Goal: Find specific page/section: Find specific page/section

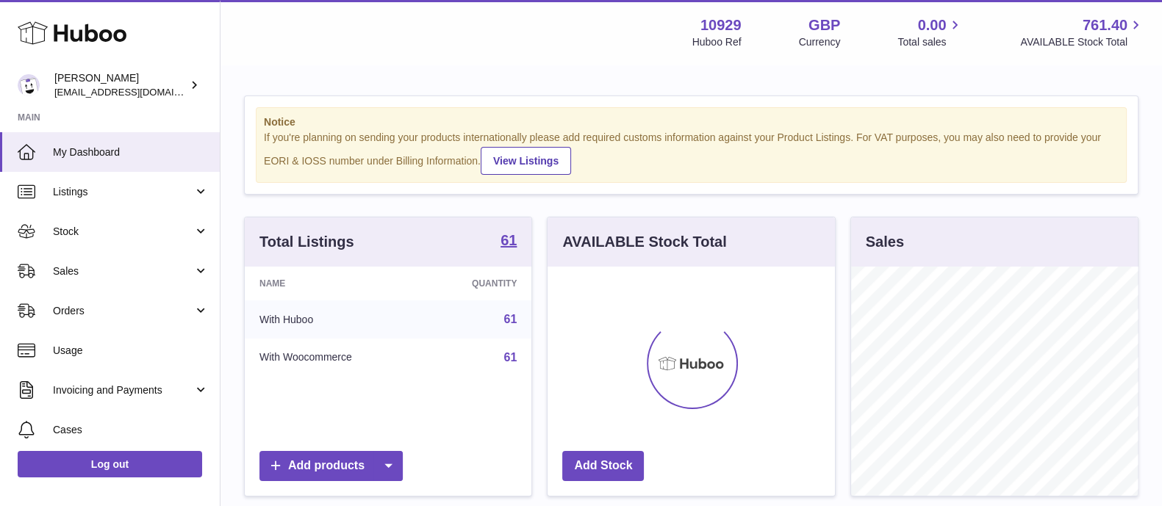
scroll to position [229, 286]
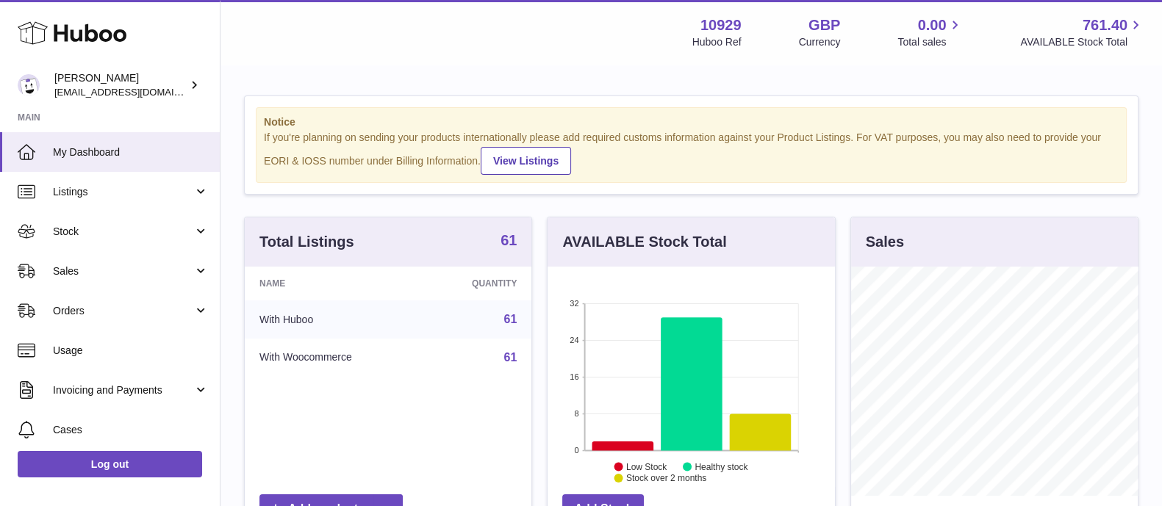
click at [507, 246] on strong "61" at bounding box center [509, 240] width 16 height 15
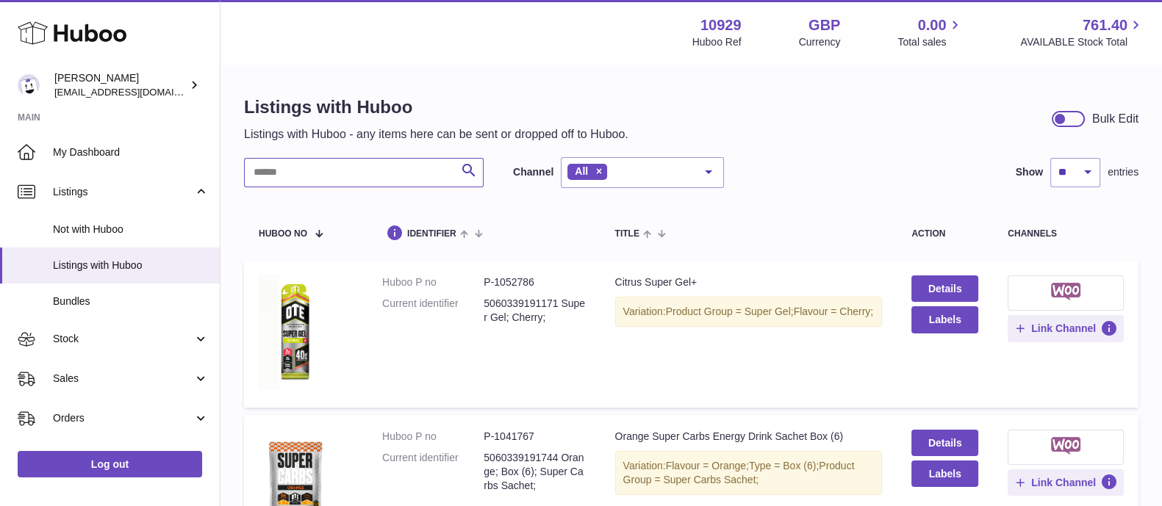
click at [349, 173] on input "text" at bounding box center [364, 172] width 240 height 29
paste input "**********"
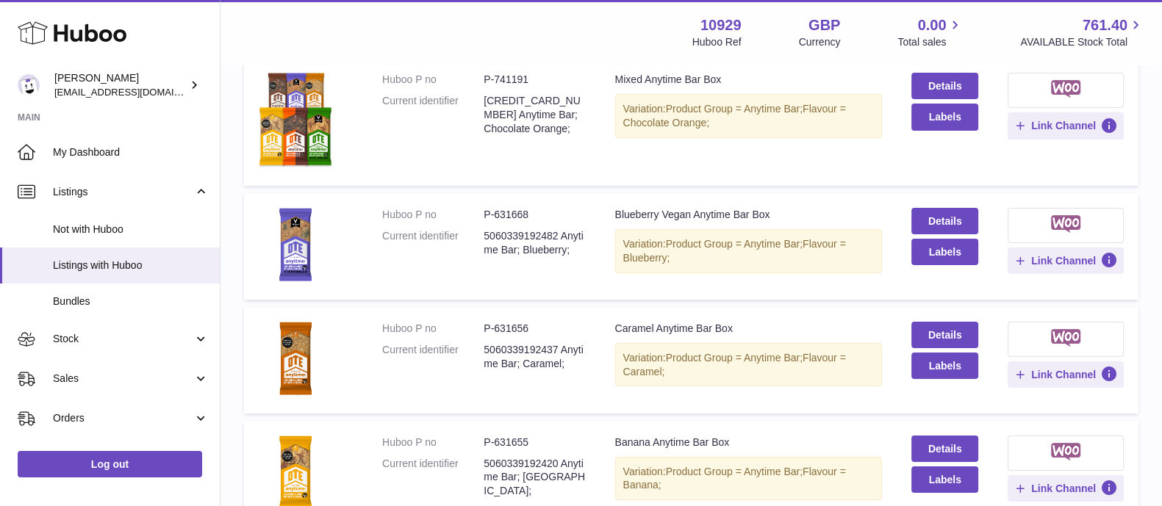
scroll to position [3, 0]
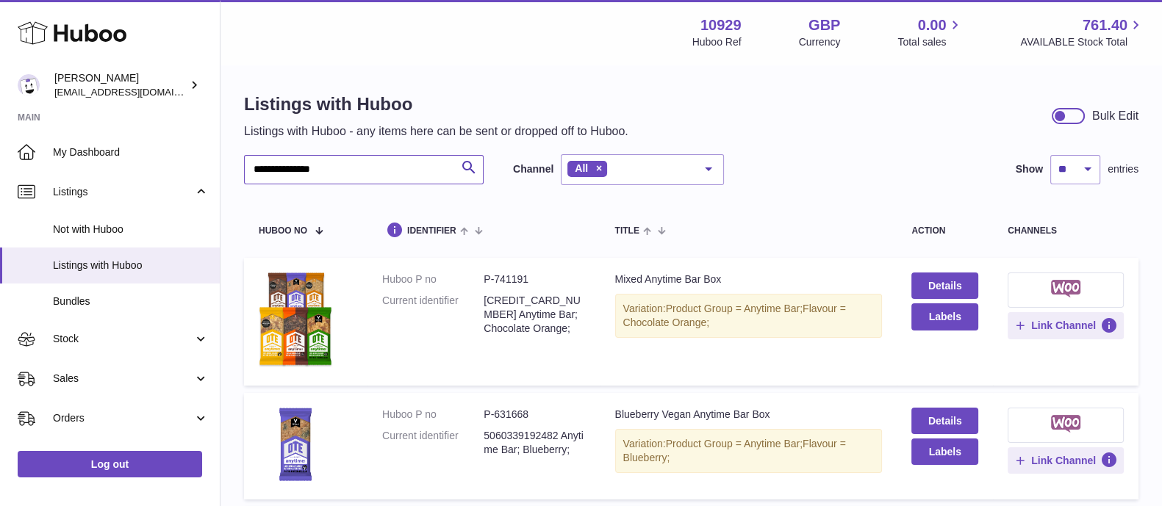
type input "**********"
click at [512, 412] on dd "P-631668" at bounding box center [534, 415] width 101 height 14
copy dd "631668"
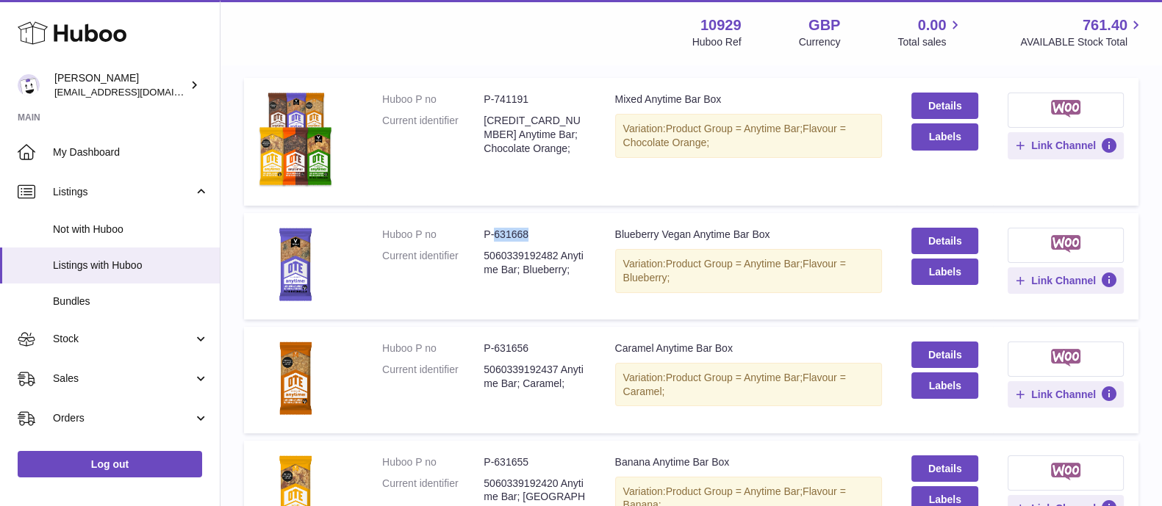
scroll to position [185, 0]
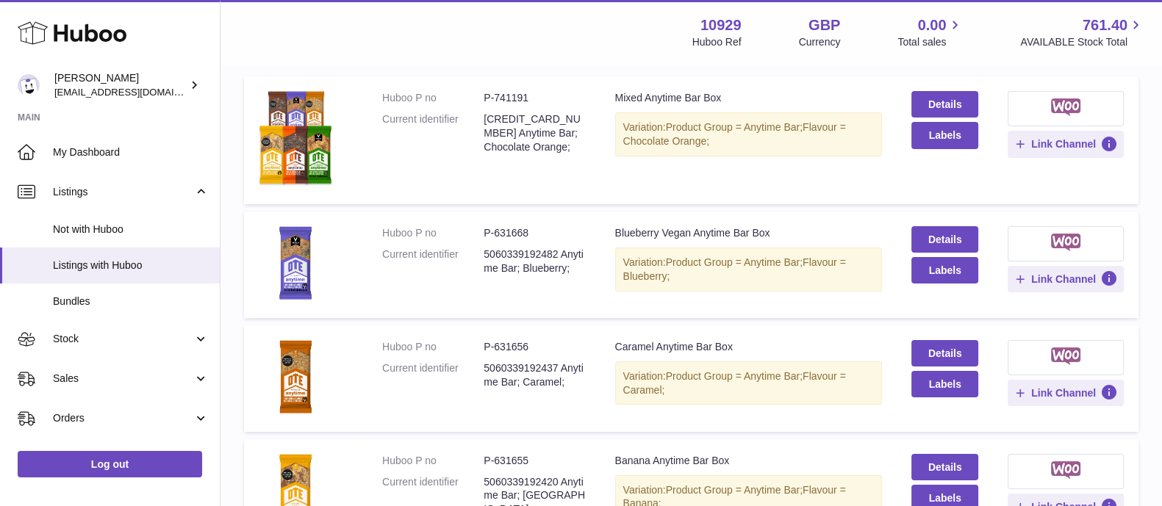
click at [515, 336] on td "Huboo P no P-631656 Current identifier 5060339192437 Anytime Bar; Caramel;" at bounding box center [484, 379] width 232 height 107
copy dd "631656"
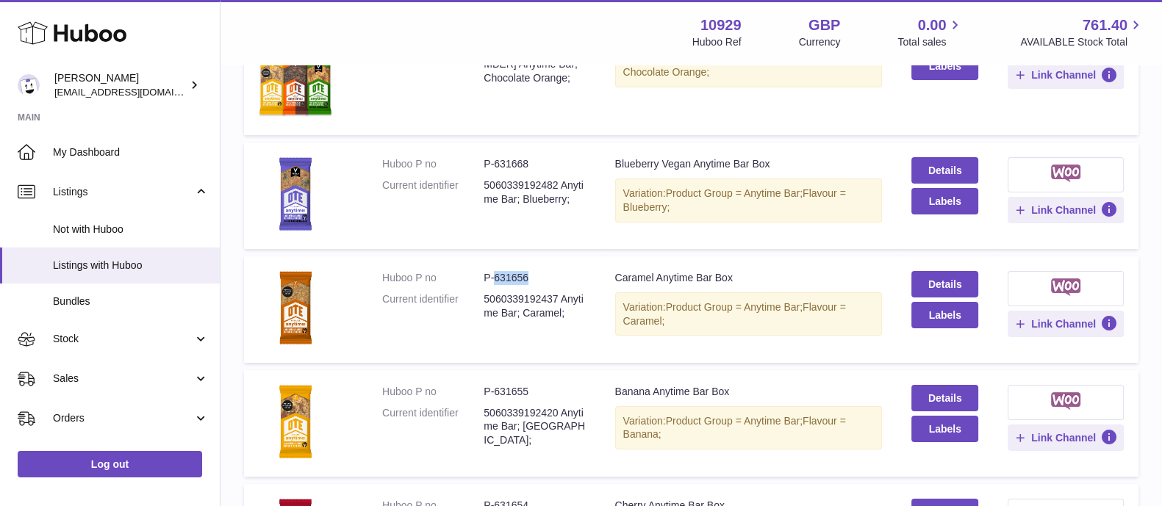
scroll to position [262, 0]
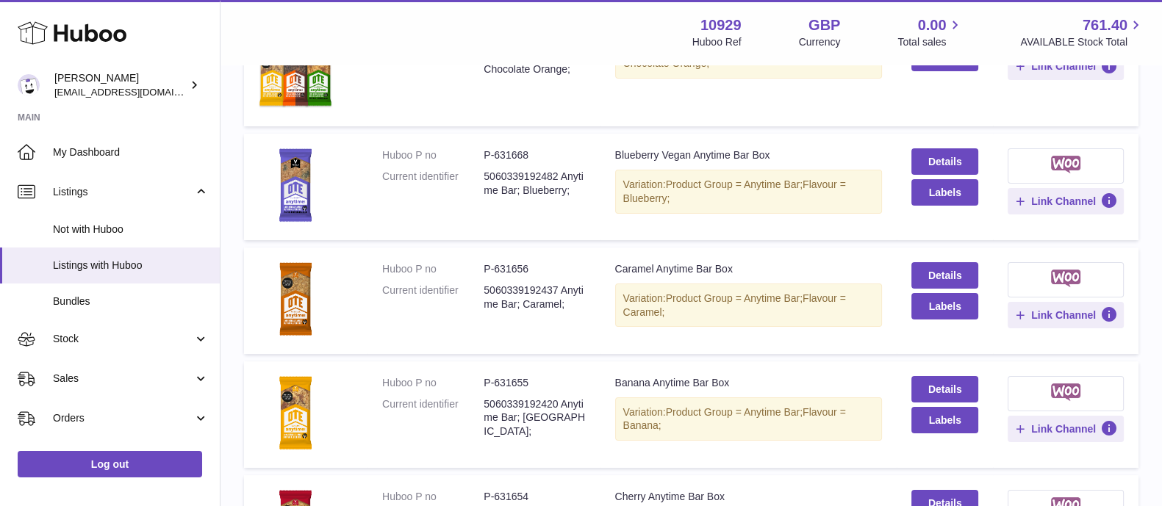
click at [503, 382] on dd "P-631655" at bounding box center [534, 383] width 101 height 14
copy dd "631655"
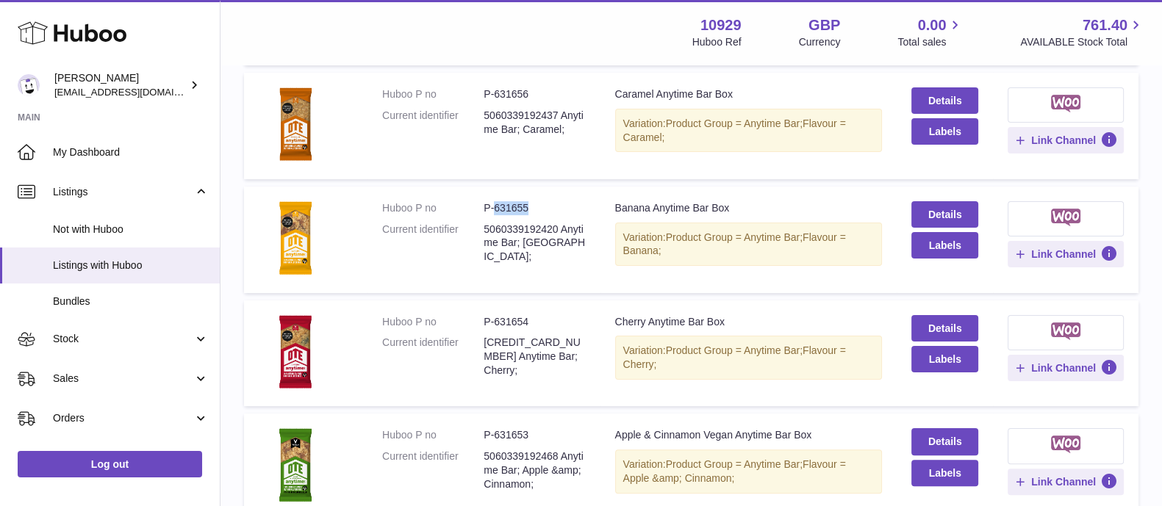
scroll to position [487, 0]
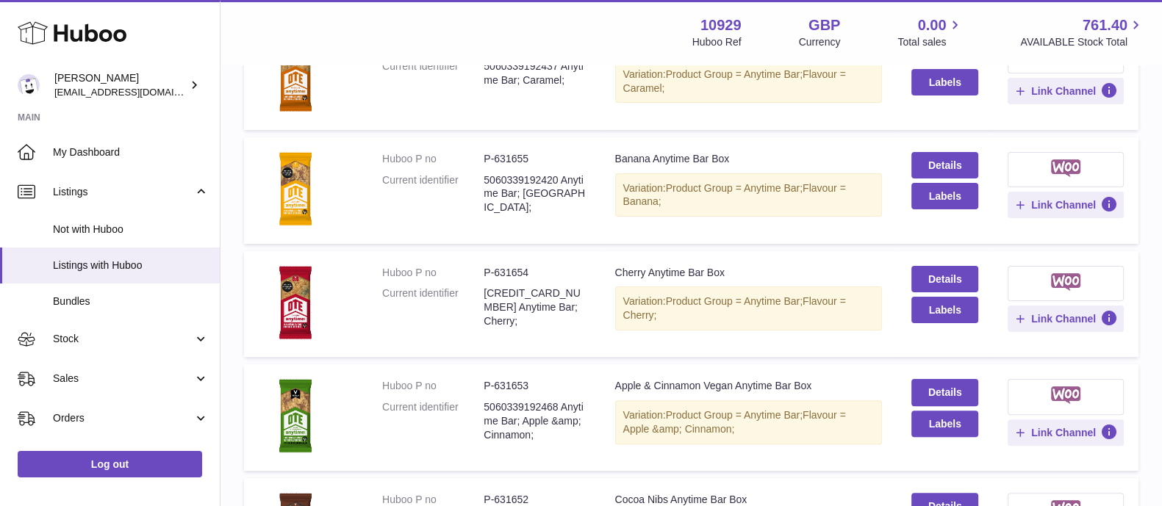
click at [511, 272] on dd "P-631654" at bounding box center [534, 273] width 101 height 14
copy dd "631654"
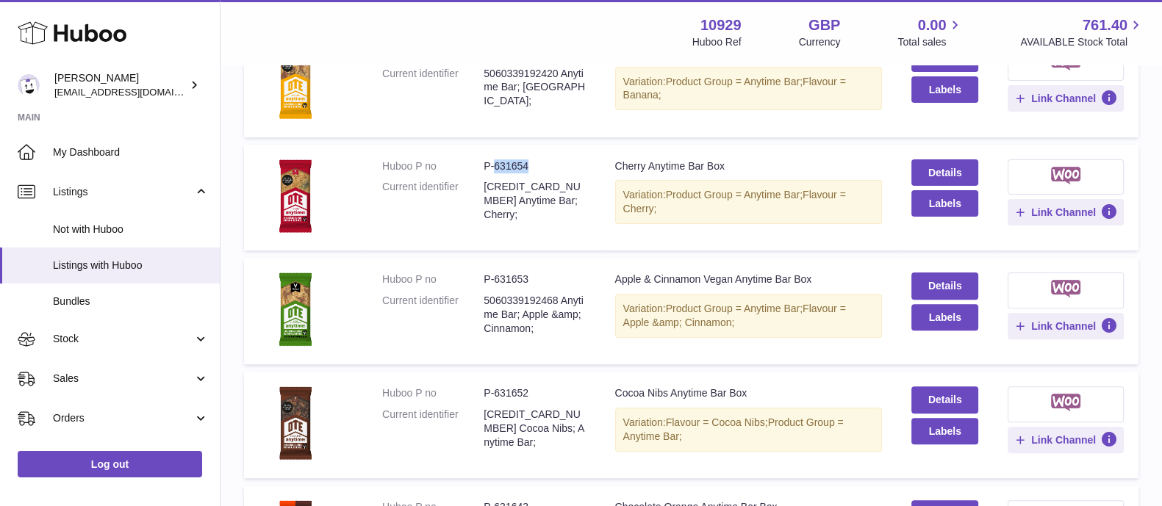
scroll to position [596, 0]
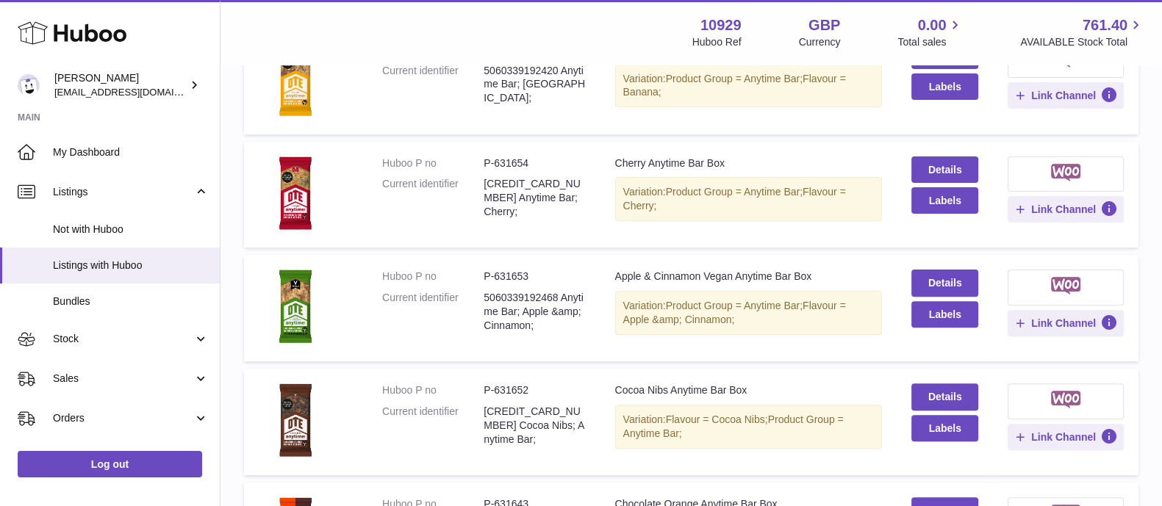
click at [518, 273] on dd "P-631653" at bounding box center [534, 277] width 101 height 14
copy dd "631653"
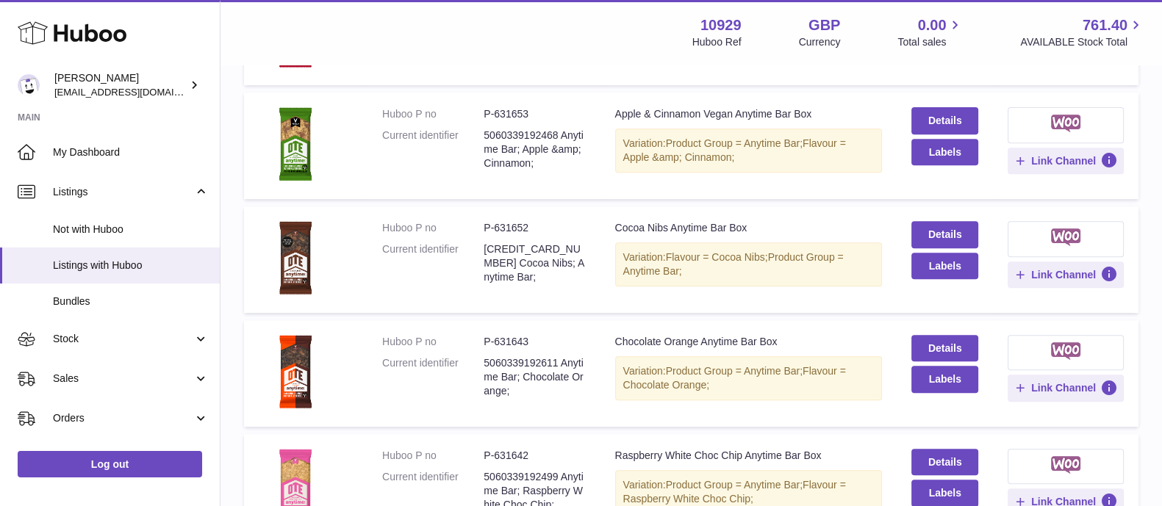
click at [518, 237] on dl "Huboo P no P-631652 Current identifier 5060339192451 Cocoa Nibs; Anytime Bar;" at bounding box center [483, 256] width 203 height 71
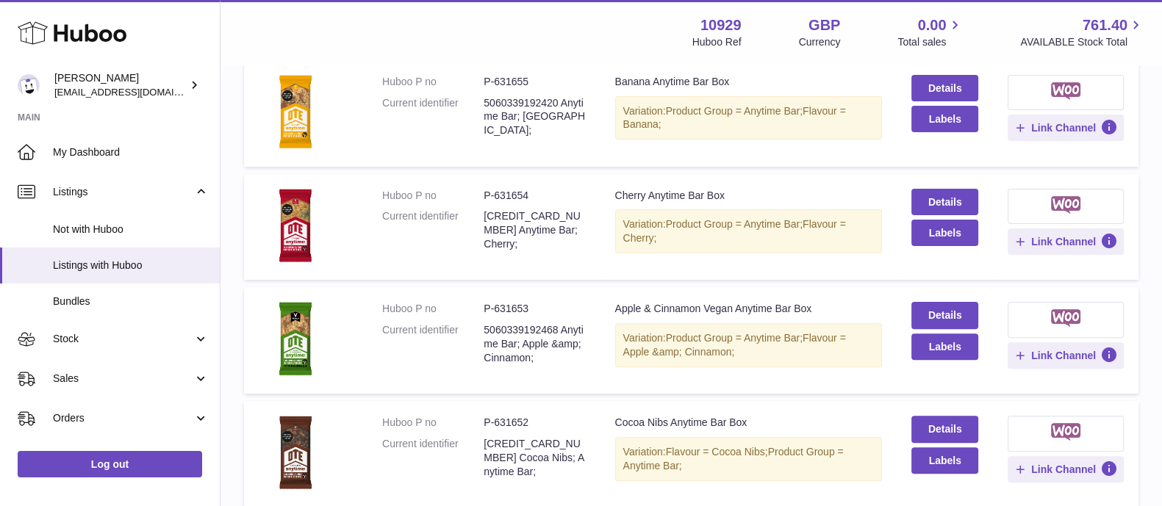
scroll to position [662, 0]
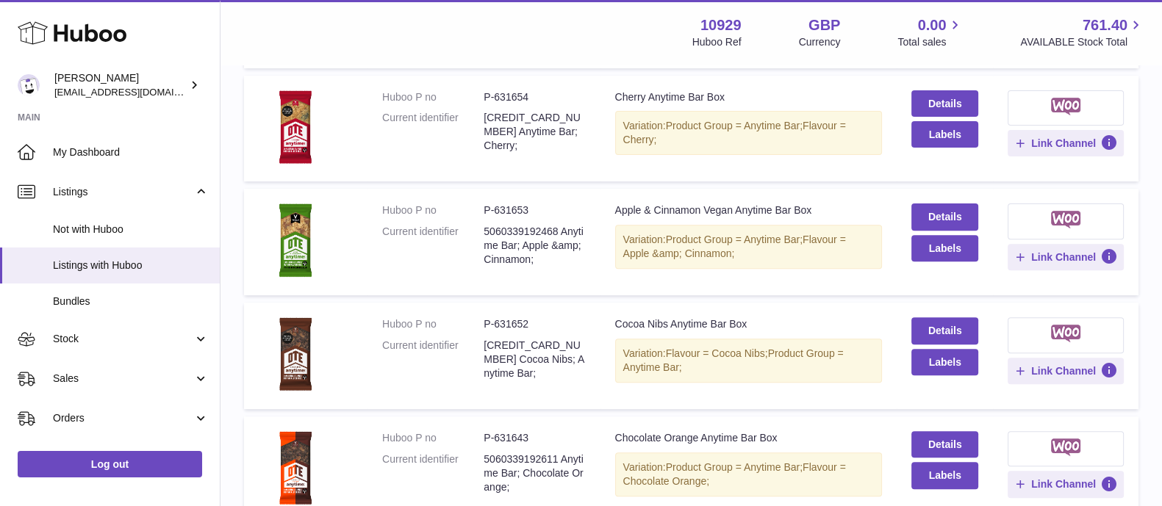
click at [522, 324] on dd "P-631652" at bounding box center [534, 325] width 101 height 14
copy dd "631652"
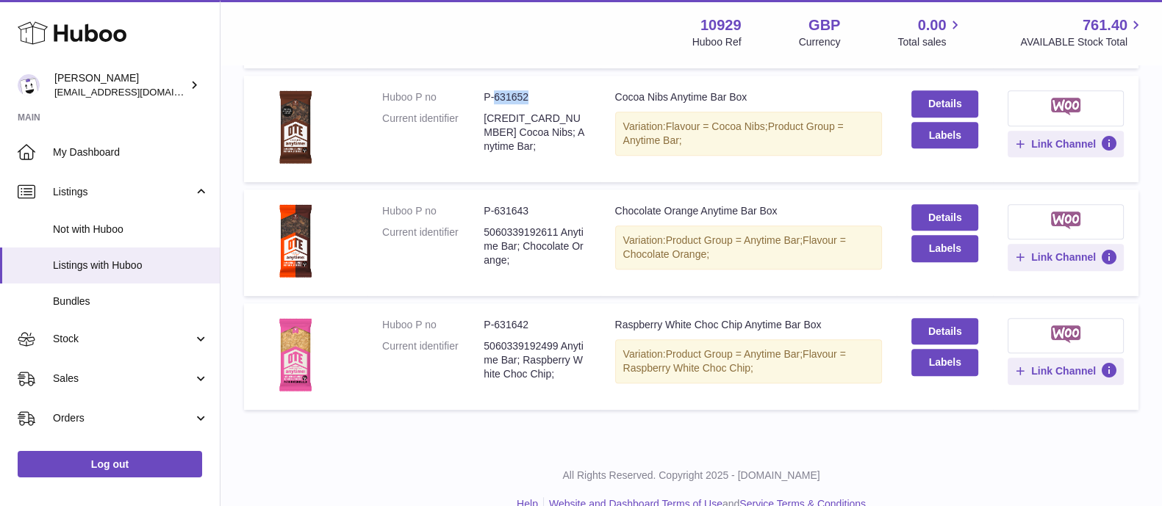
scroll to position [892, 0]
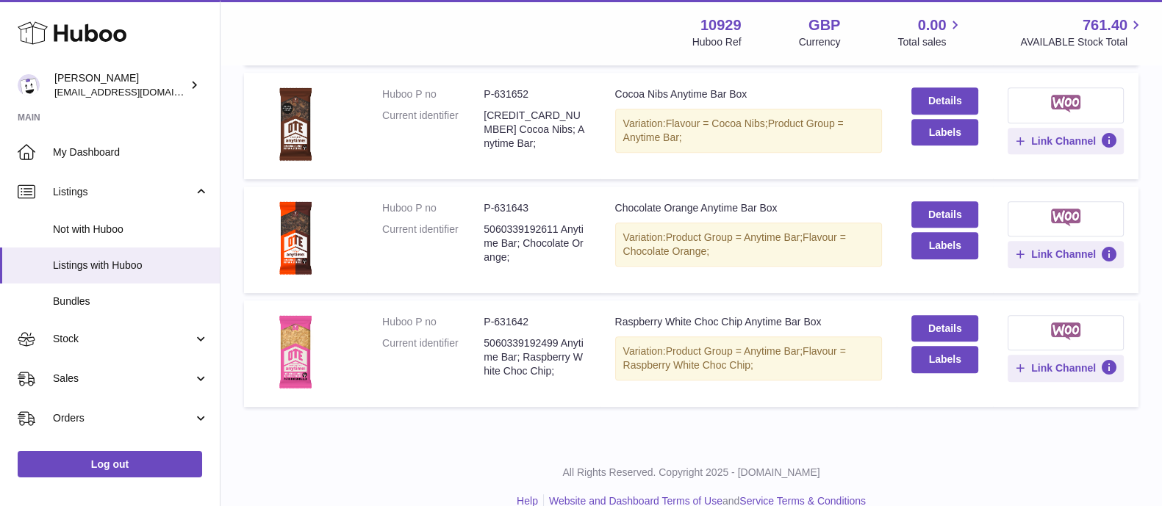
click at [515, 206] on dd "P-631643" at bounding box center [534, 208] width 101 height 14
copy dd "631643"
click at [514, 318] on dd "P-631642" at bounding box center [534, 322] width 101 height 14
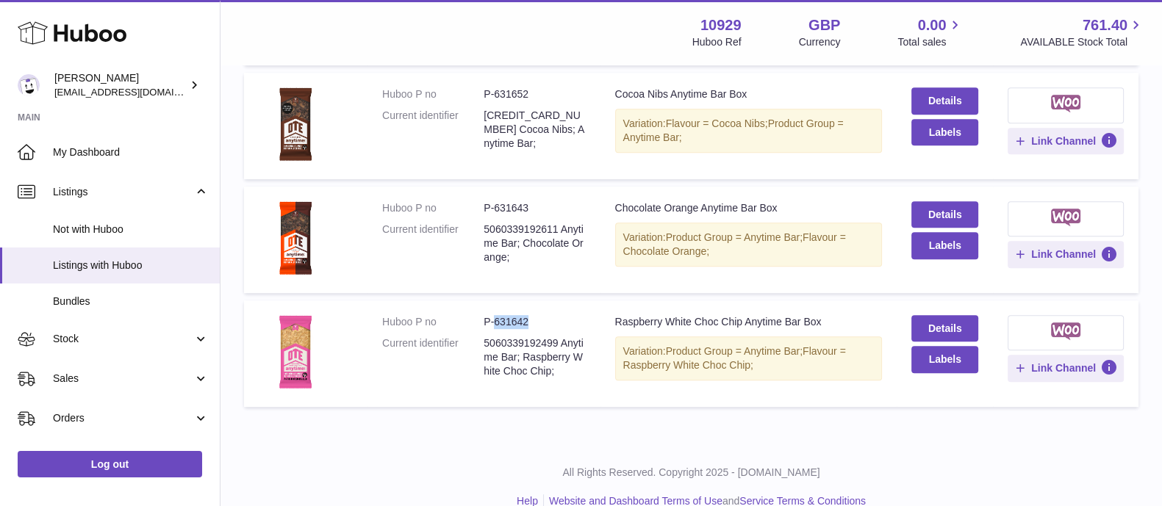
copy dd "631642"
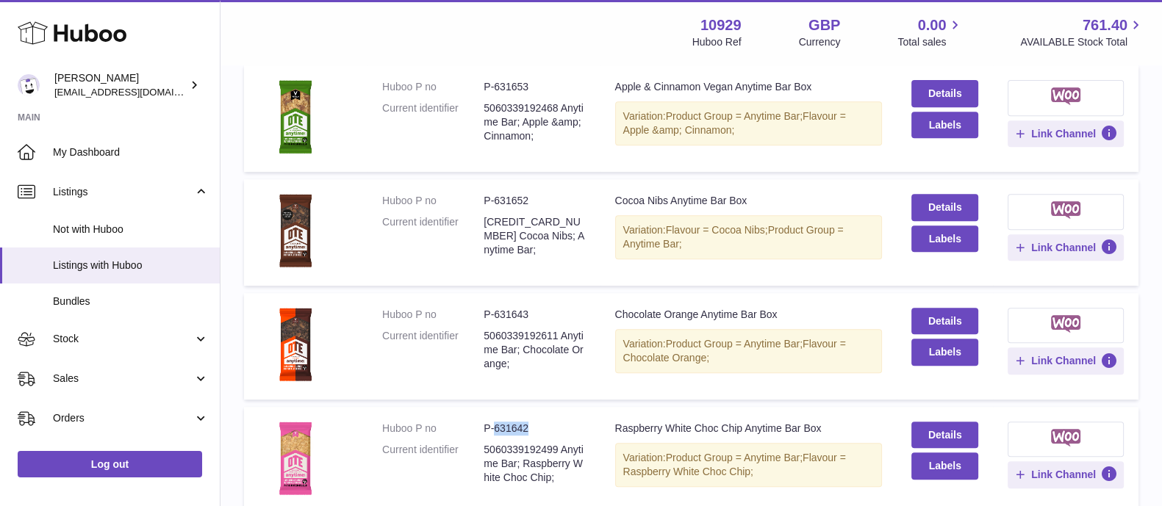
scroll to position [782, 0]
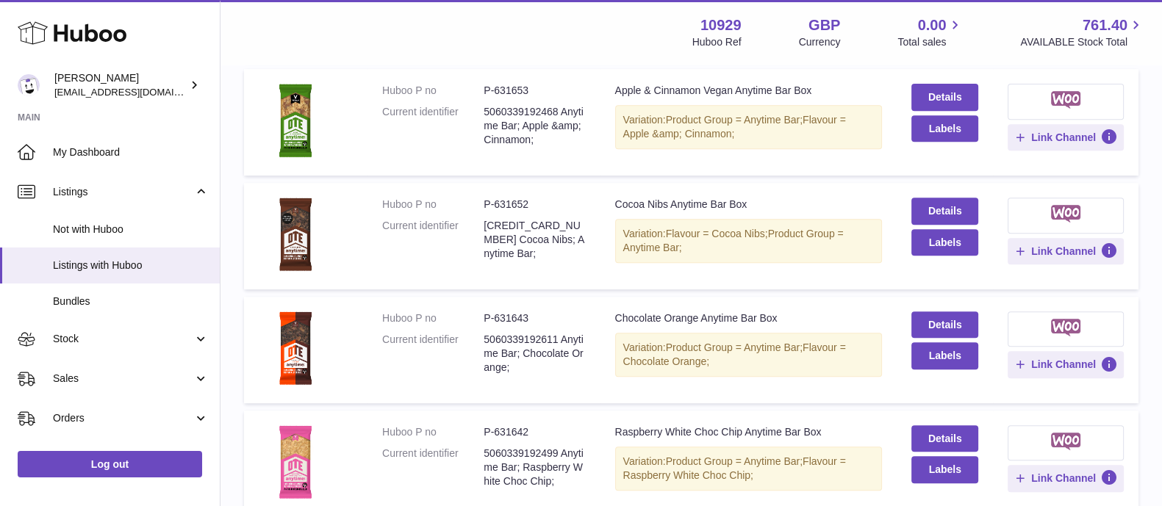
click at [518, 203] on dd "P-631652" at bounding box center [534, 205] width 101 height 14
copy dd "631652"
click at [483, 174] on td "Huboo P no P-631653 Current identifier 5060339192468 Anytime Bar; Apple &amp; C…" at bounding box center [484, 122] width 232 height 107
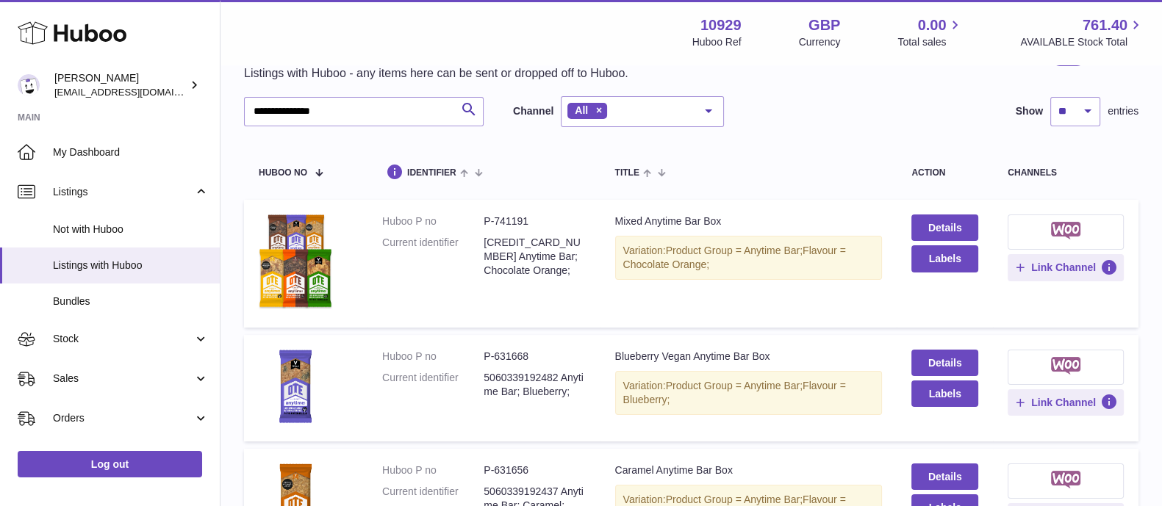
scroll to position [0, 0]
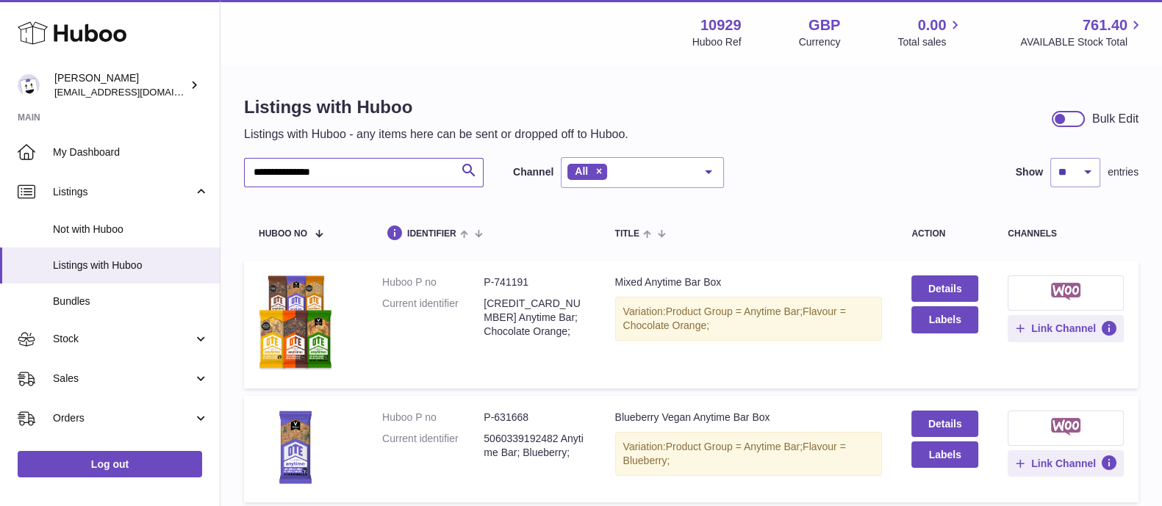
drag, startPoint x: 359, startPoint y: 165, endPoint x: 229, endPoint y: 154, distance: 131.3
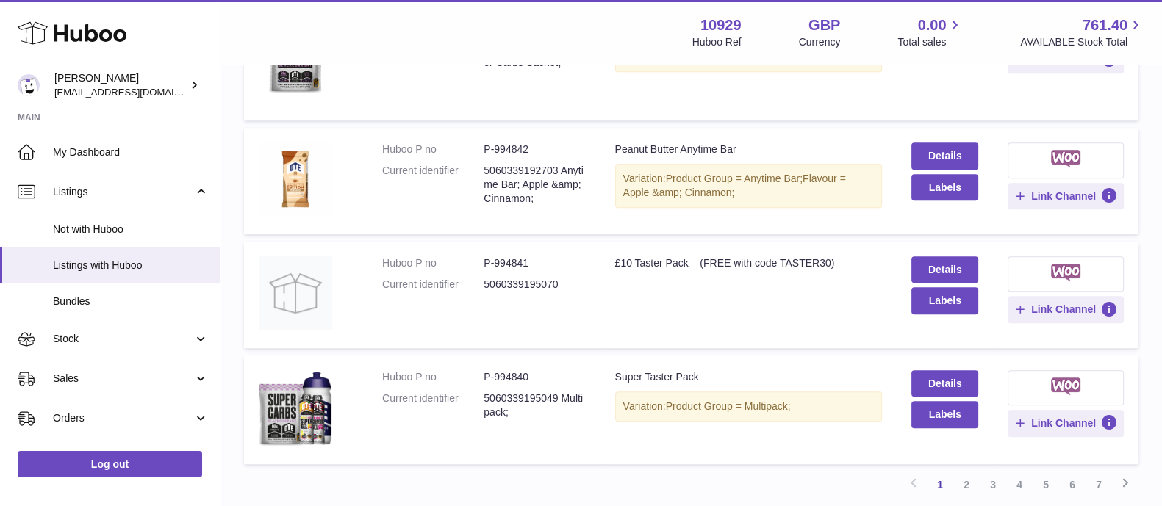
scroll to position [1175, 0]
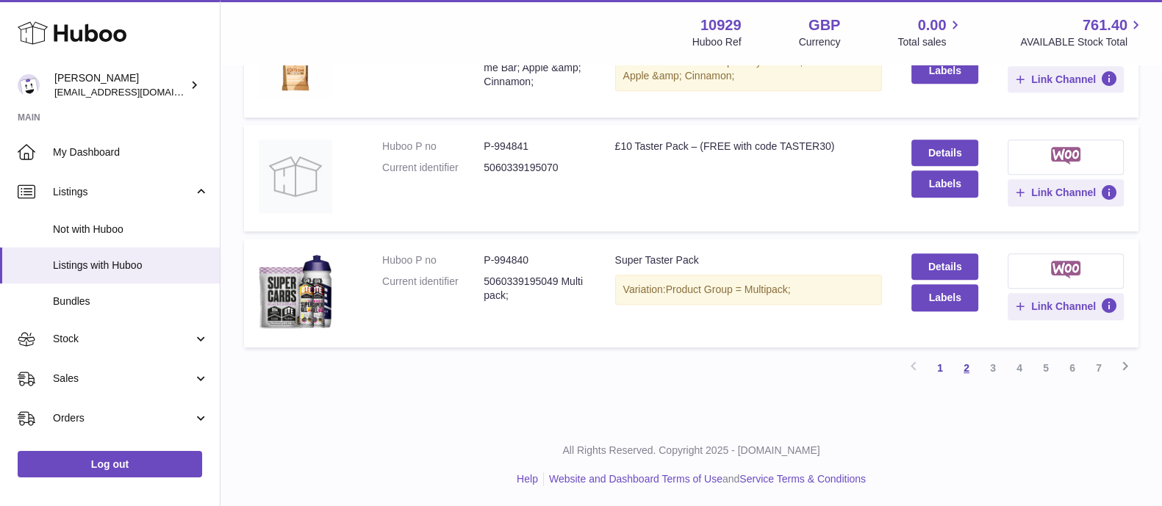
click at [965, 365] on link "2" at bounding box center [966, 368] width 26 height 26
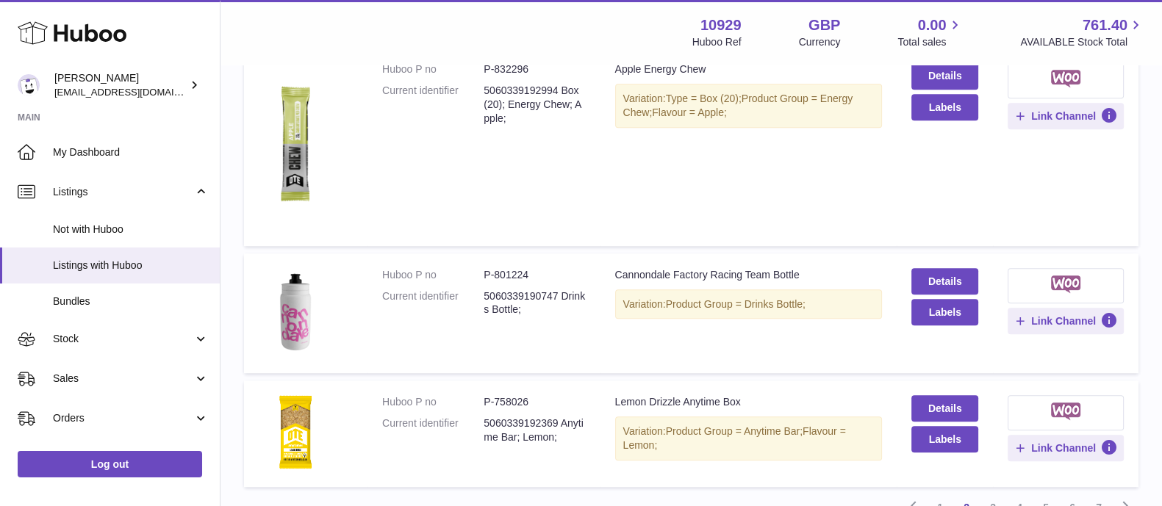
scroll to position [1469, 0]
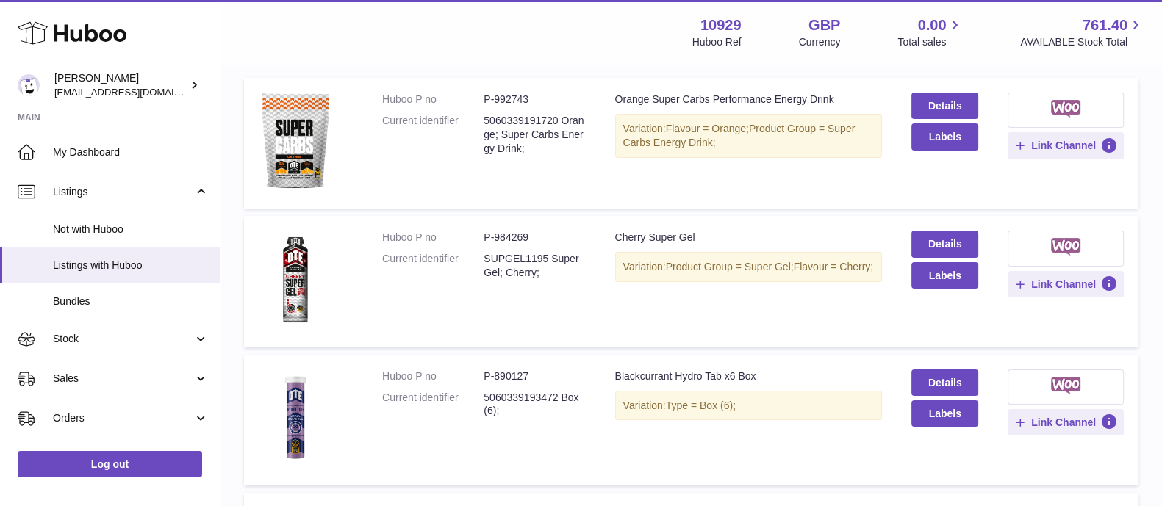
scroll to position [0, 0]
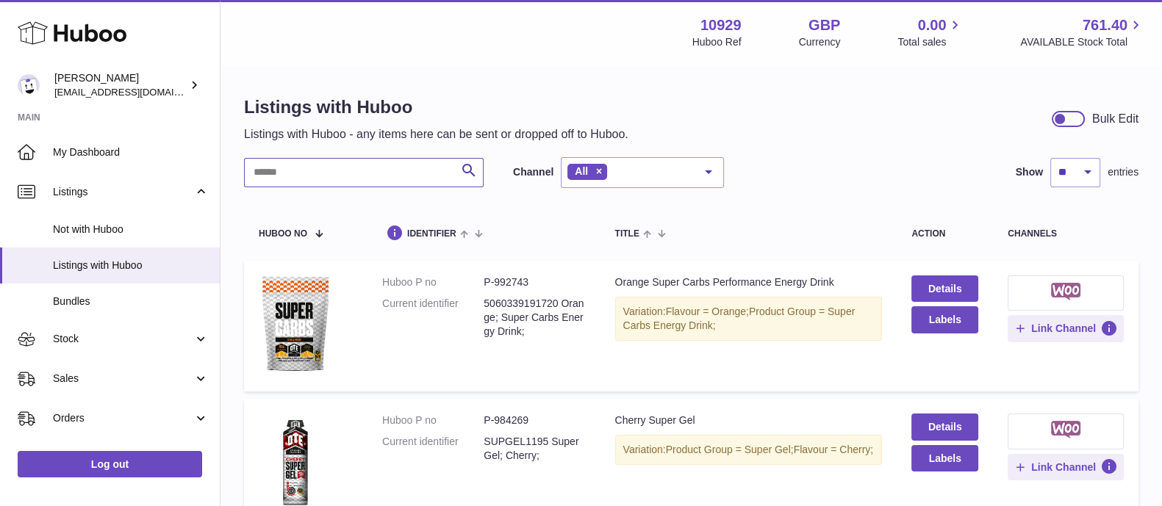
click at [302, 171] on input "text" at bounding box center [364, 172] width 240 height 29
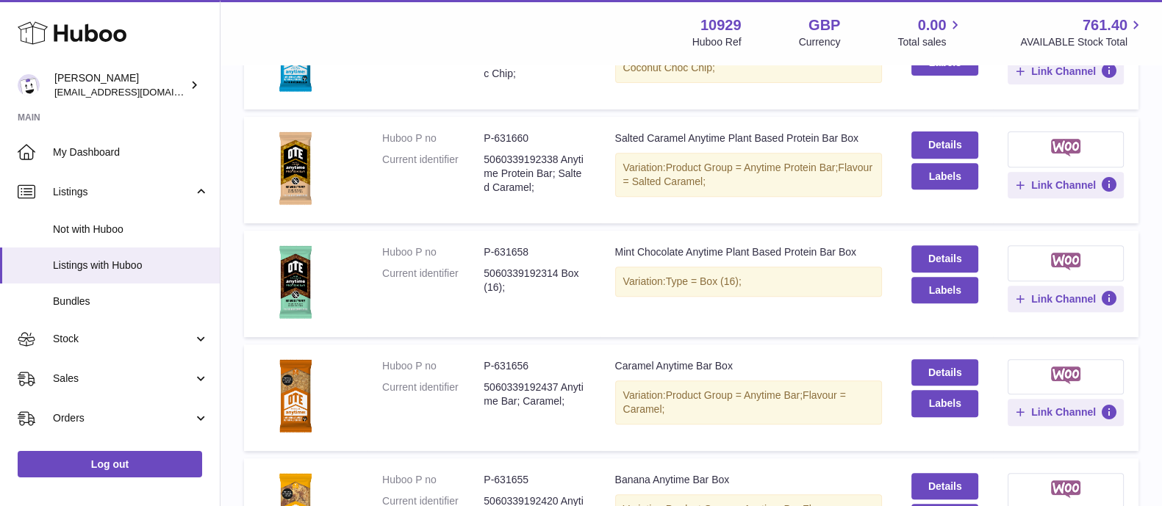
scroll to position [1075, 0]
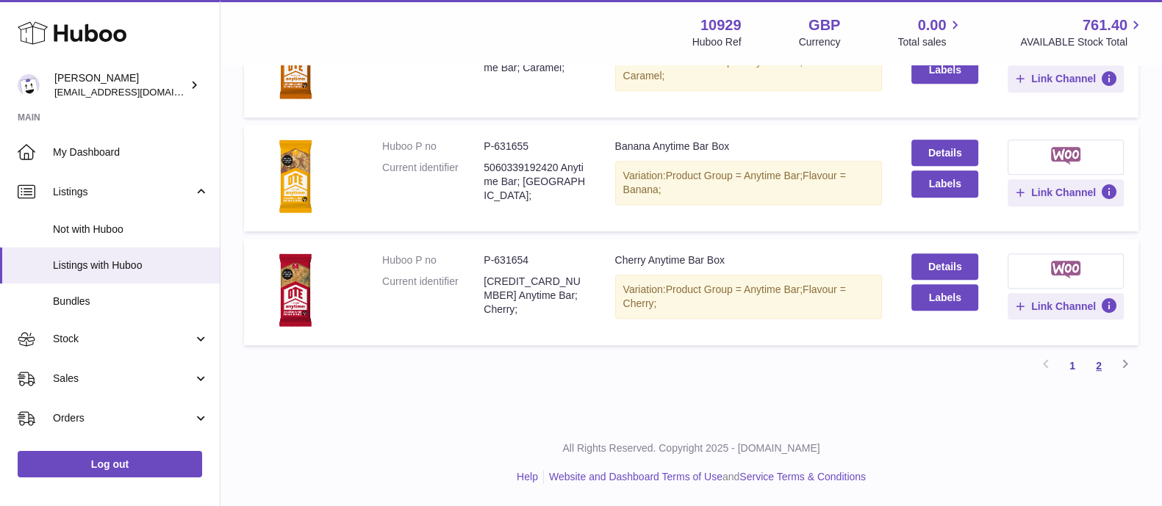
type input "*******"
click at [1100, 368] on link "2" at bounding box center [1099, 366] width 26 height 26
